Goal: Information Seeking & Learning: Learn about a topic

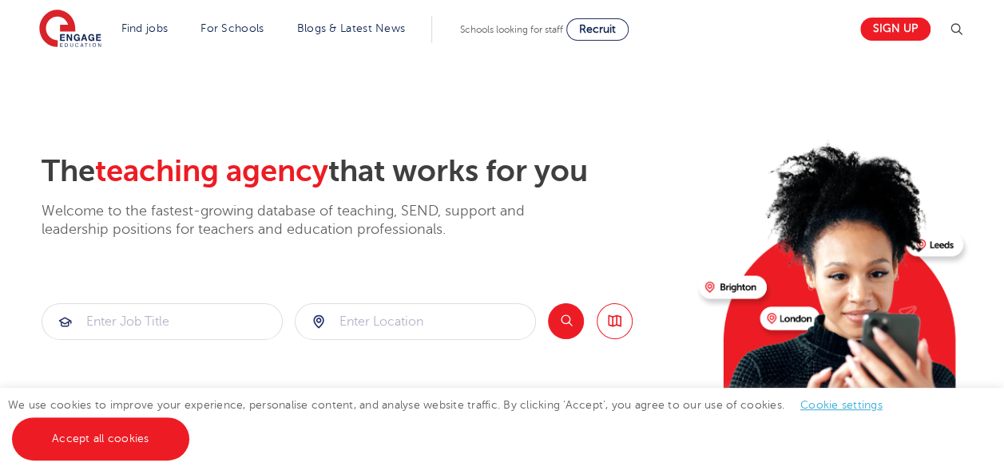
scroll to position [17, 0]
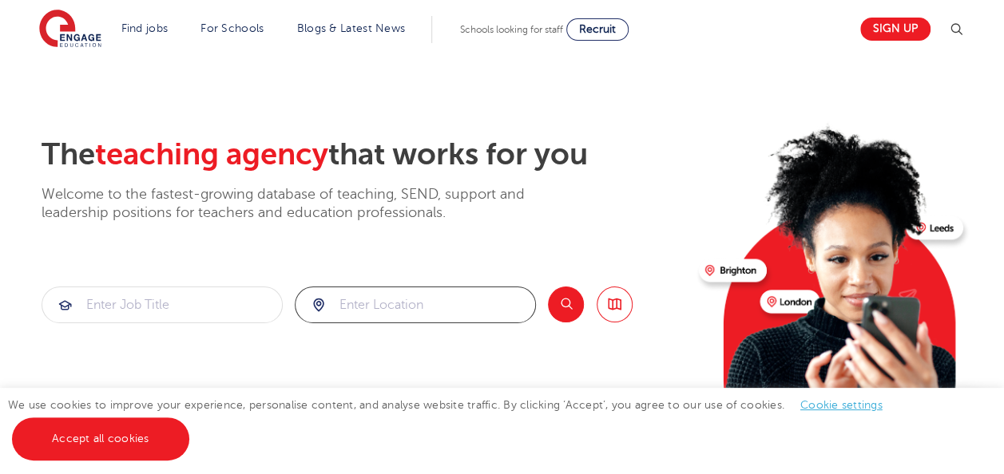
click at [370, 318] on input "search" at bounding box center [415, 304] width 240 height 35
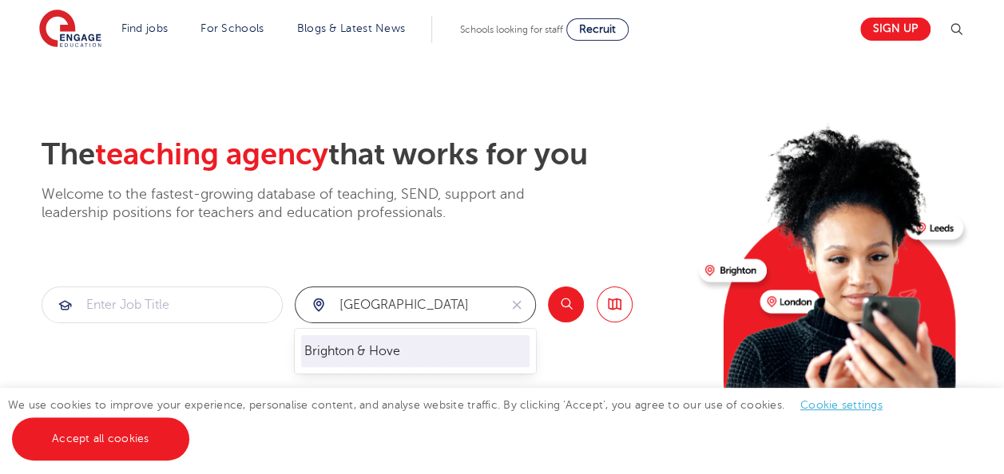
click at [363, 359] on li "Brighton & Hove" at bounding box center [415, 351] width 228 height 32
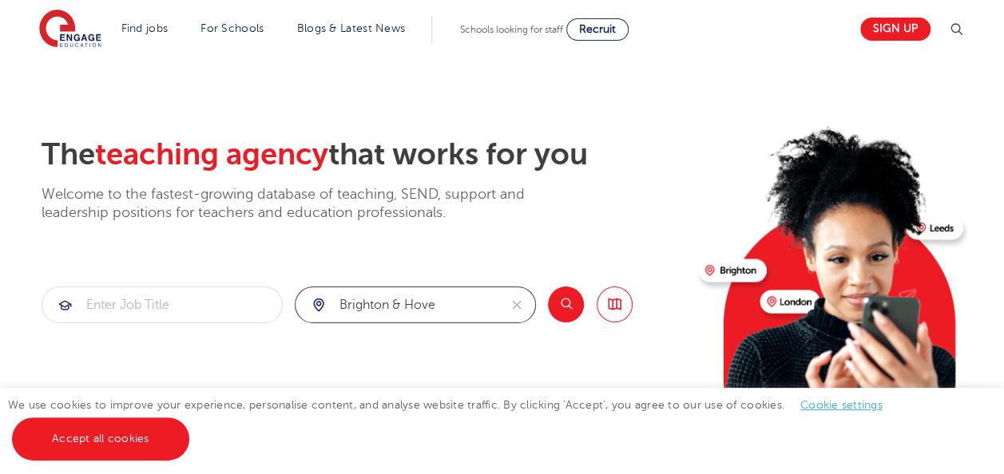
type input "Brighton & Hove"
click at [574, 313] on button "Search" at bounding box center [566, 305] width 36 height 36
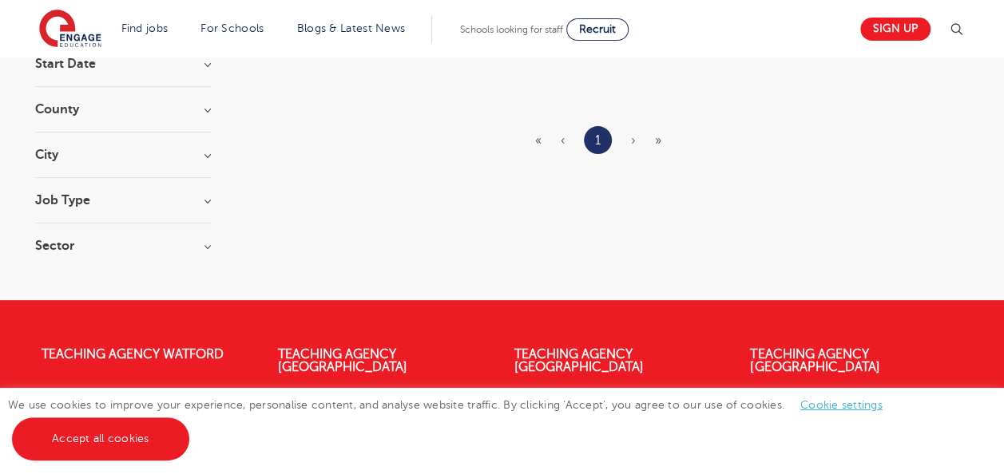
scroll to position [23, 0]
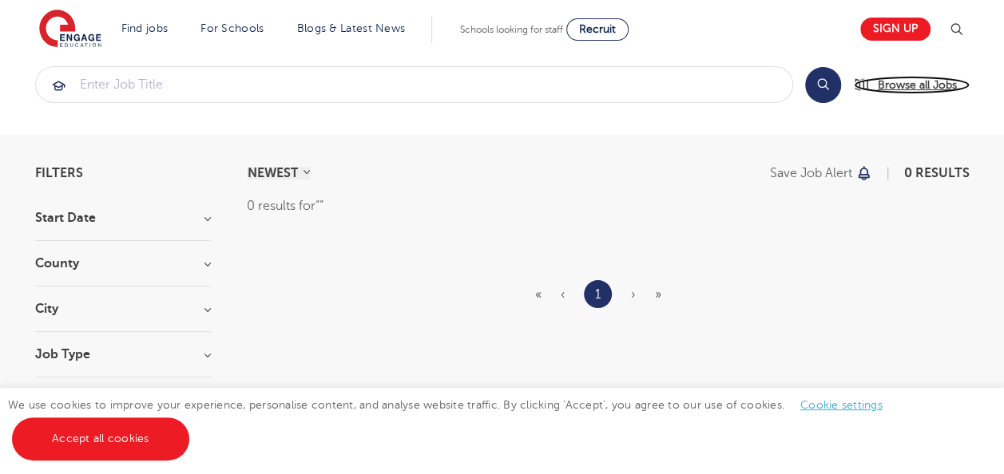
click at [874, 78] on link "Browse all Jobs" at bounding box center [912, 85] width 116 height 18
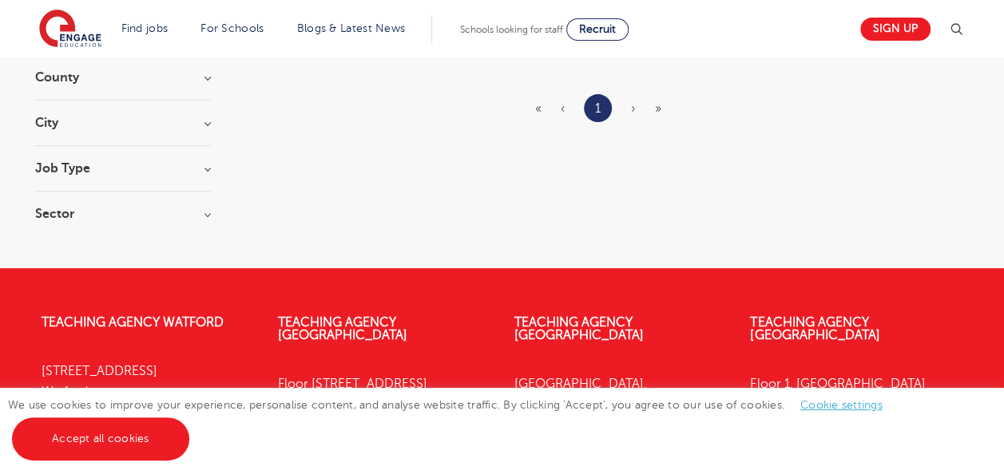
scroll to position [0, 0]
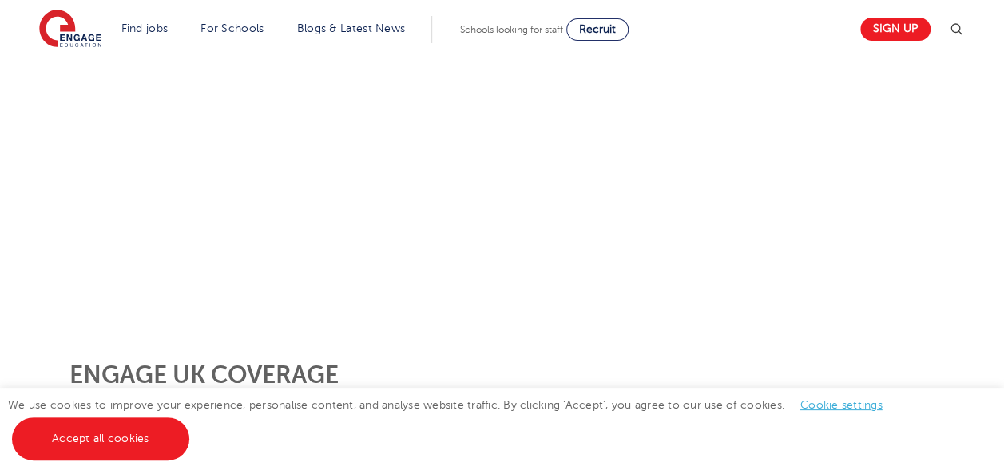
scroll to position [366, 0]
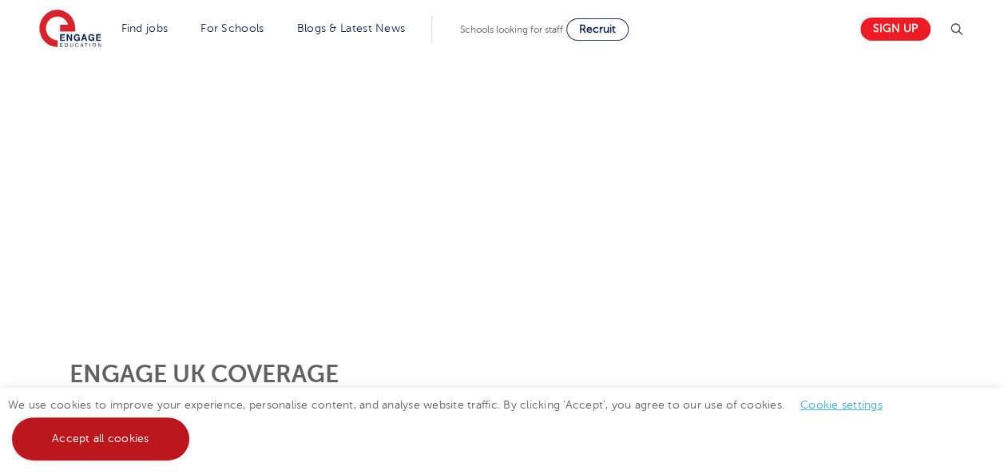
click at [149, 452] on link "Accept all cookies" at bounding box center [100, 439] width 177 height 43
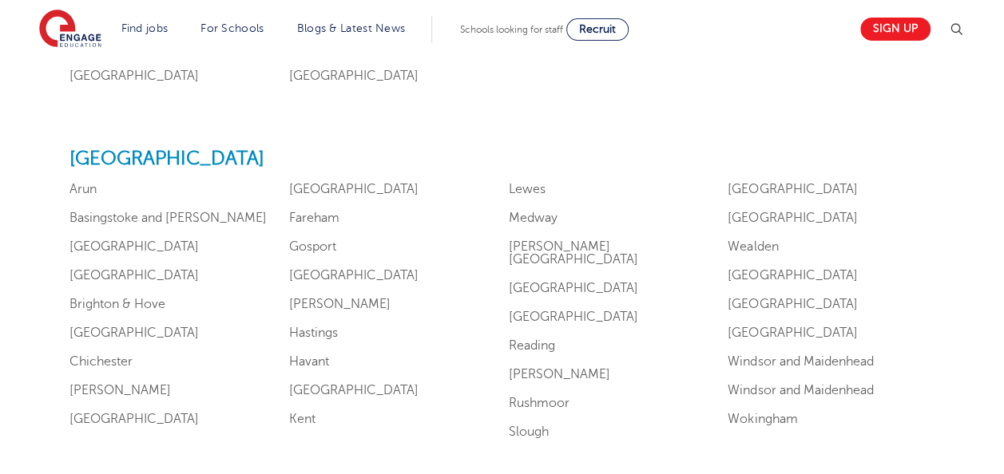
scroll to position [1437, 0]
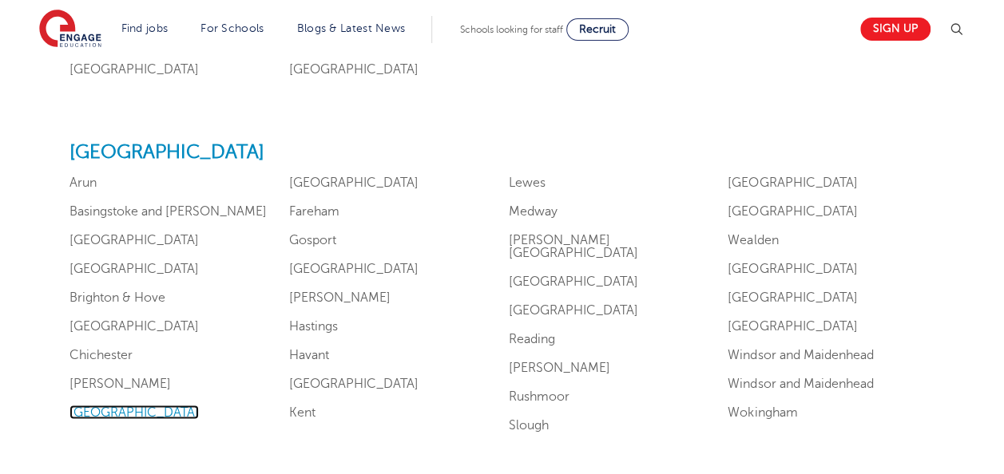
click at [116, 410] on link "East Sussex" at bounding box center [133, 412] width 129 height 14
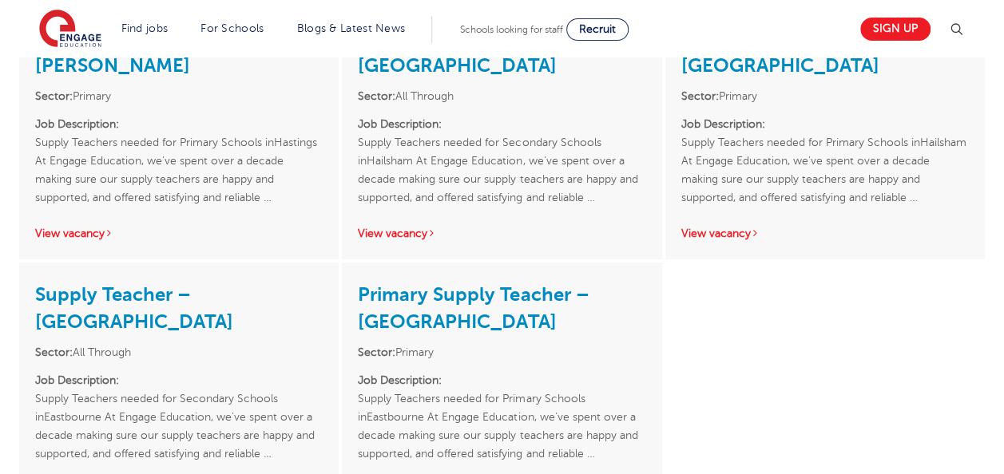
scroll to position [2872, 0]
